Goal: Task Accomplishment & Management: Manage account settings

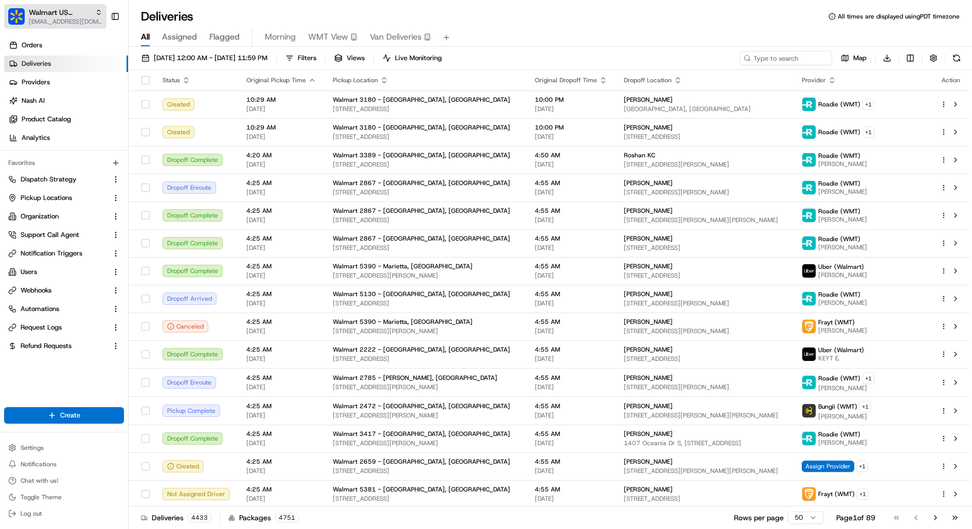
click at [48, 19] on span "[EMAIL_ADDRESS][DOMAIN_NAME]" at bounding box center [66, 21] width 74 height 8
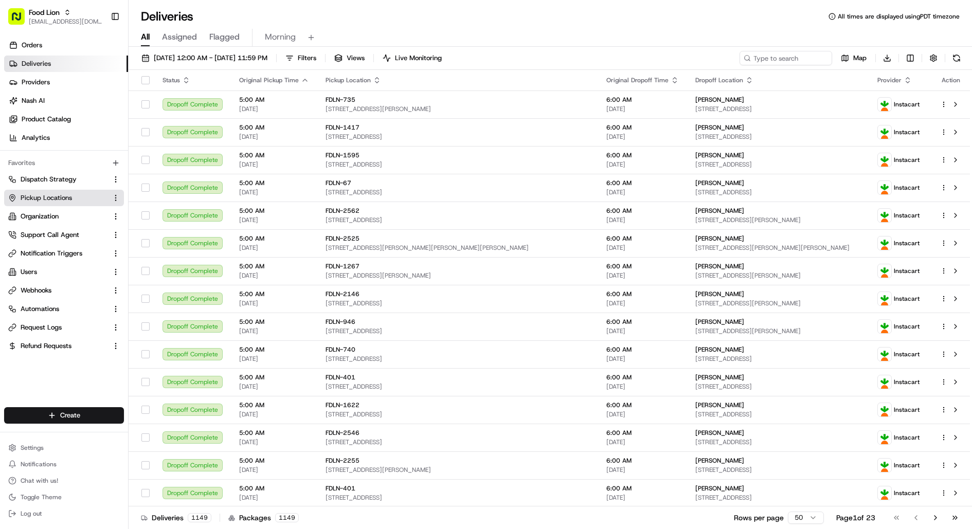
click at [71, 195] on span "Pickup Locations" at bounding box center [46, 197] width 51 height 9
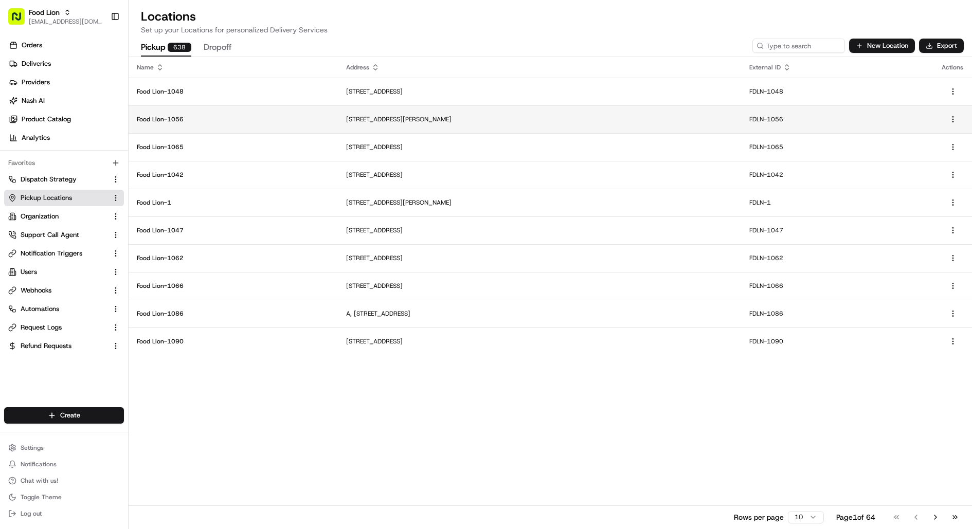
click at [238, 116] on p "Food Lion-1056" at bounding box center [233, 119] width 193 height 8
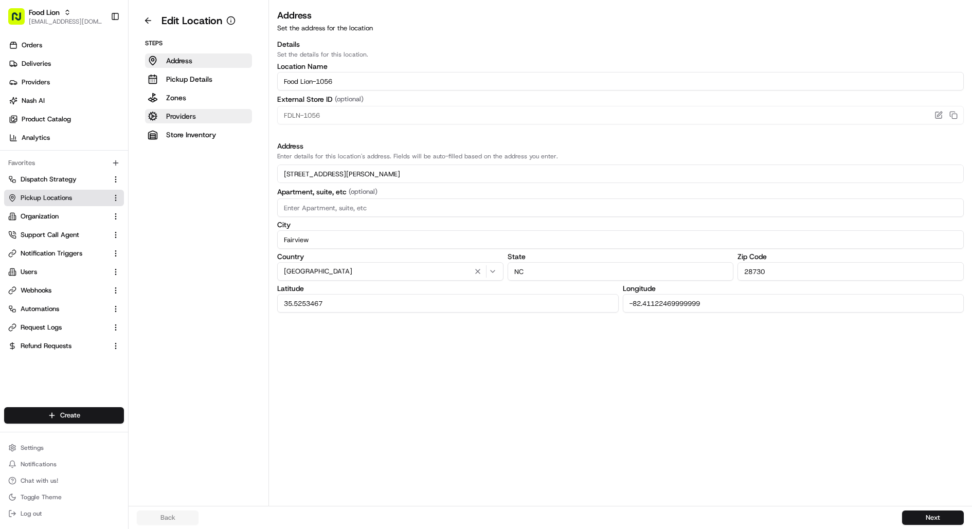
click at [187, 113] on p "Providers" at bounding box center [181, 116] width 30 height 10
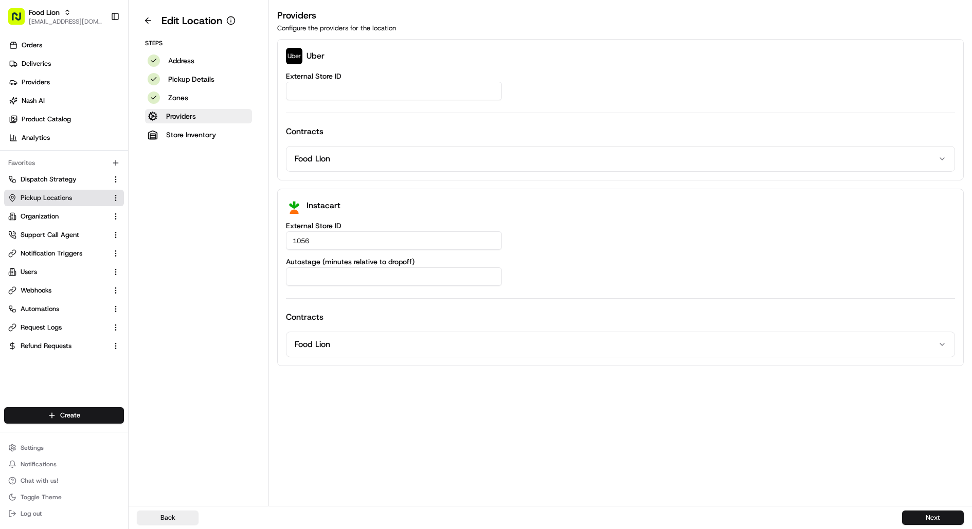
click at [327, 95] on input "External Store ID" at bounding box center [394, 91] width 216 height 19
paste input "FDLN-1056"
type input "FDLN-1056"
click at [149, 22] on button at bounding box center [148, 20] width 23 height 16
